Goal: Task Accomplishment & Management: Manage account settings

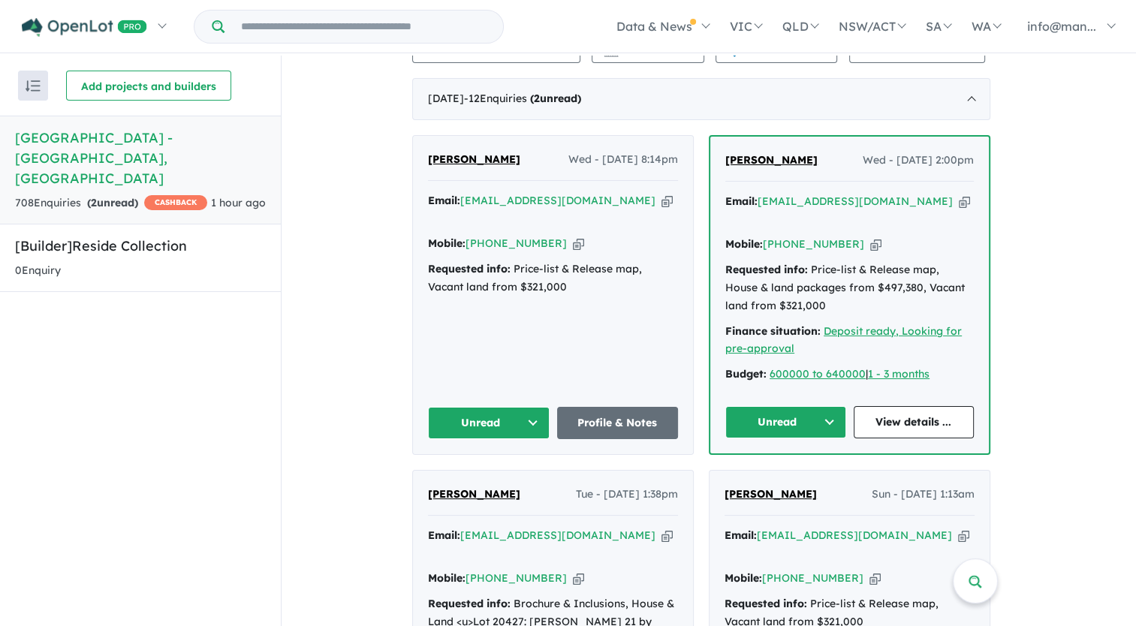
scroll to position [525, 0]
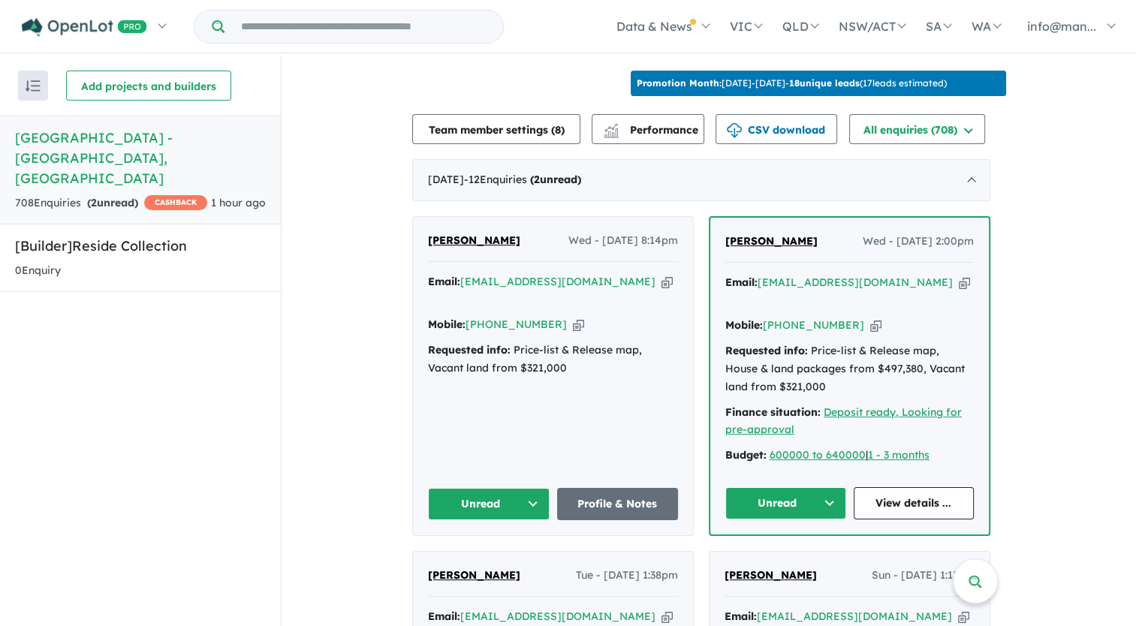
click at [959, 278] on icon "button" at bounding box center [964, 283] width 11 height 16
click at [928, 274] on div "Email: [EMAIL_ADDRESS][DOMAIN_NAME] Copied!" at bounding box center [849, 292] width 248 height 36
click at [959, 275] on icon "button" at bounding box center [964, 283] width 11 height 16
click at [835, 487] on button "Unread" at bounding box center [785, 503] width 121 height 32
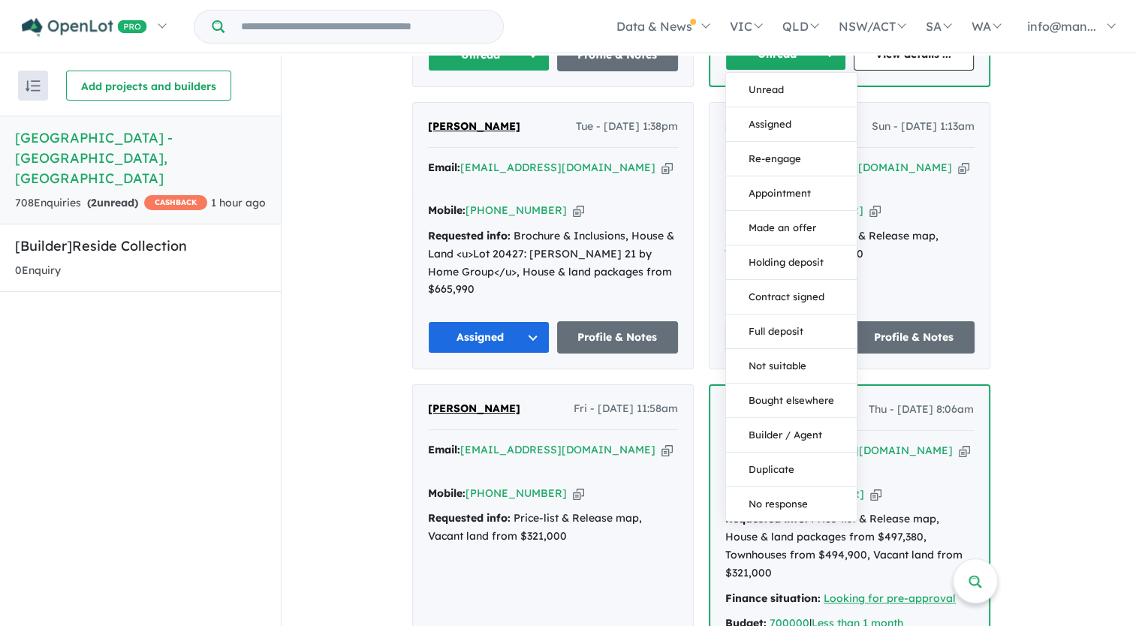
scroll to position [976, 0]
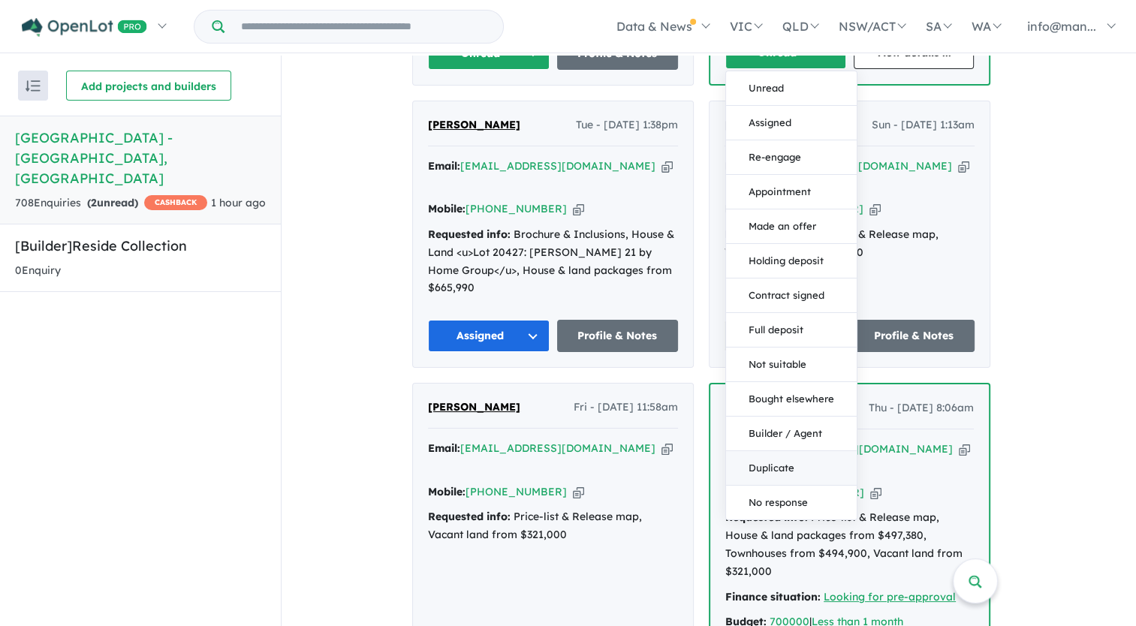
click at [803, 451] on button "Duplicate" at bounding box center [791, 468] width 131 height 35
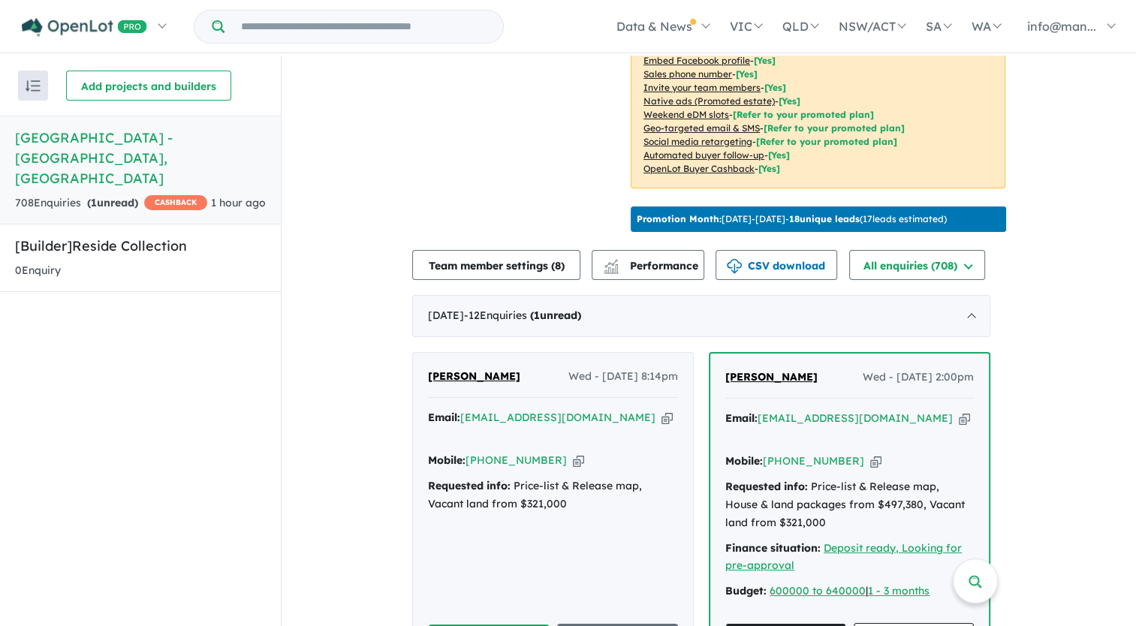
scroll to position [450, 0]
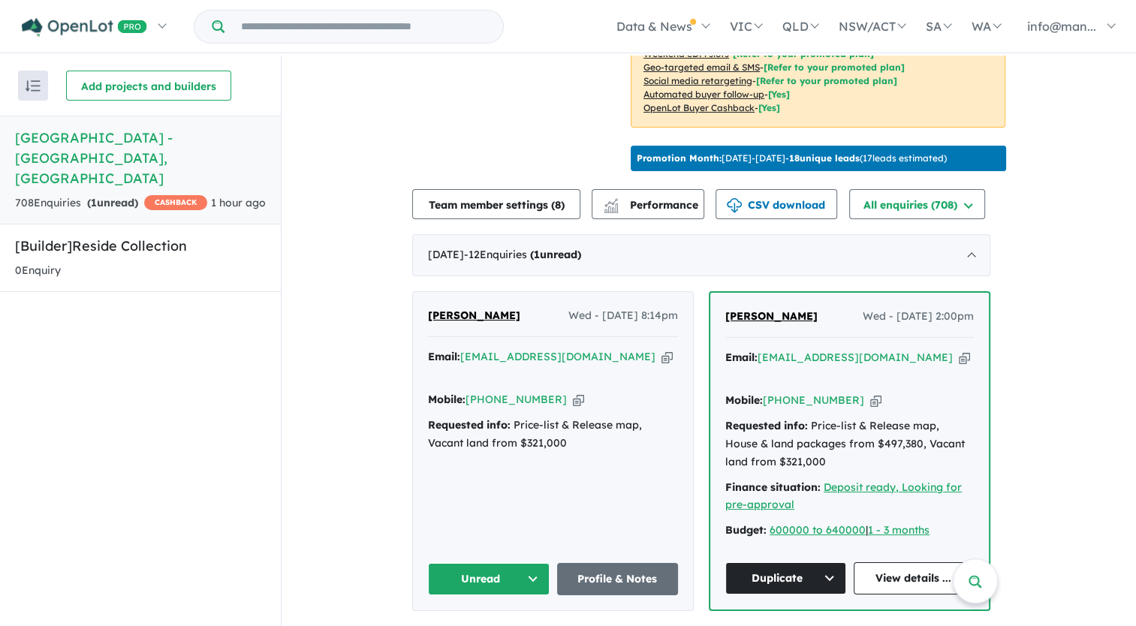
click at [661, 349] on icon "button" at bounding box center [666, 357] width 11 height 16
click at [573, 392] on icon "button" at bounding box center [578, 400] width 11 height 16
click at [537, 563] on button "Unread" at bounding box center [489, 579] width 122 height 32
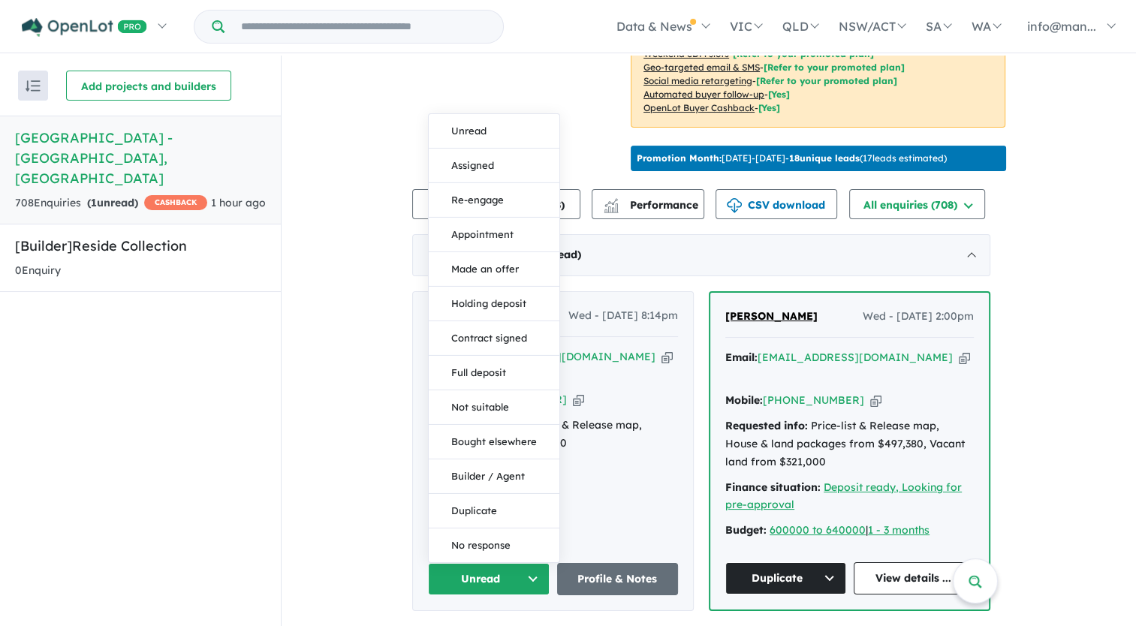
click at [501, 149] on button "Assigned" at bounding box center [494, 166] width 131 height 35
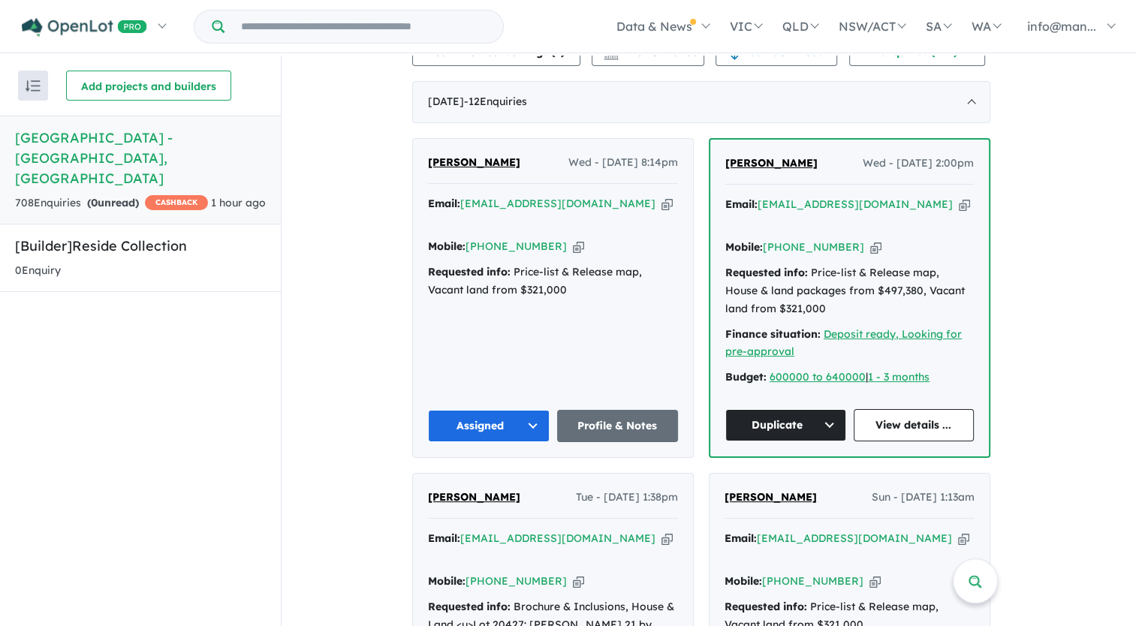
scroll to position [300, 0]
